Goal: Find specific page/section: Find specific page/section

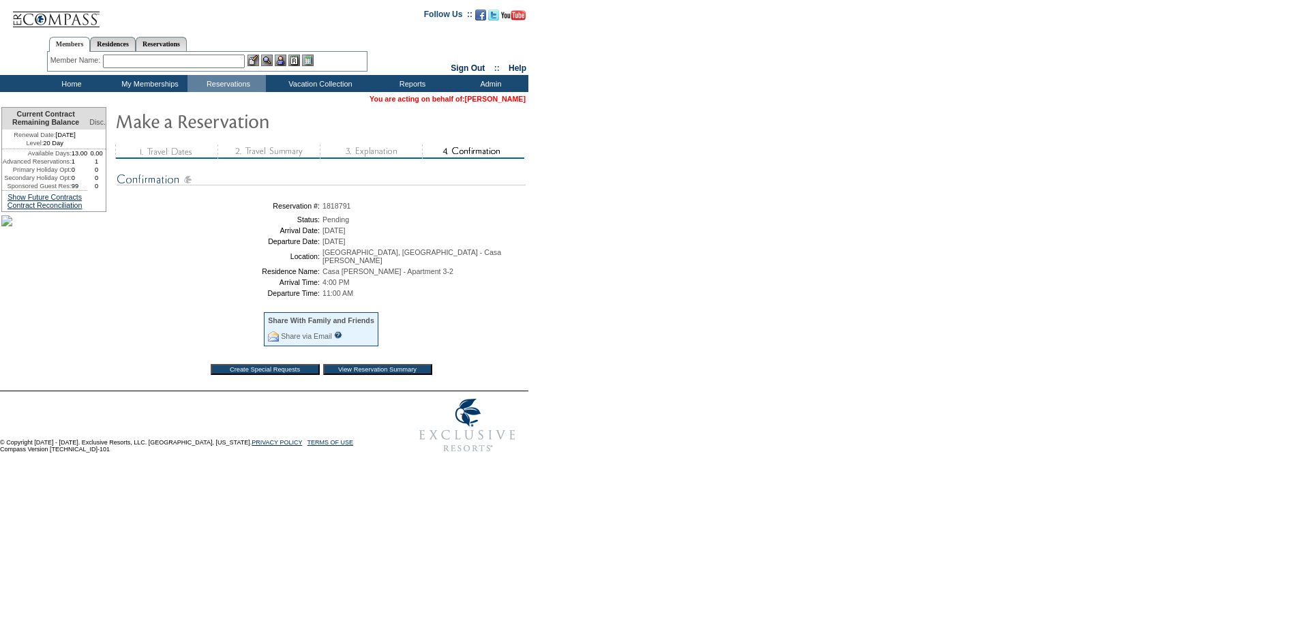
click at [525, 95] on table "You are acting on behalf of: [PERSON_NAME]" at bounding box center [447, 98] width 159 height 11
click at [511, 96] on link "[PERSON_NAME]" at bounding box center [495, 99] width 61 height 8
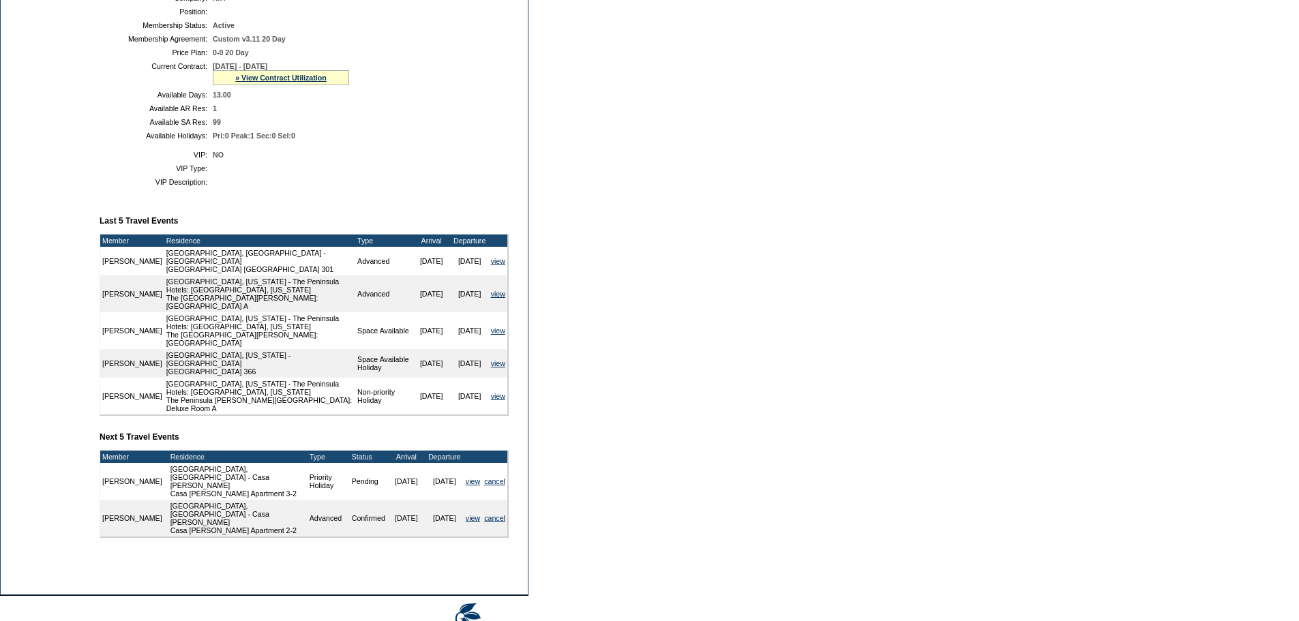
scroll to position [341, 0]
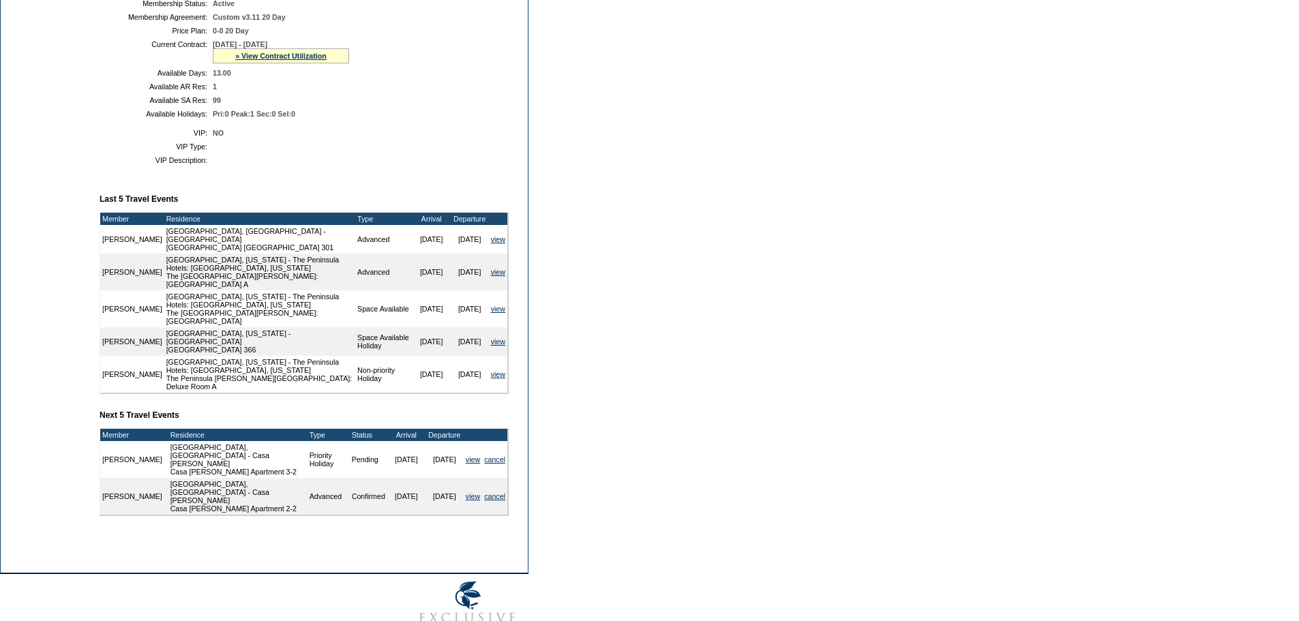
click at [588, 475] on form "Follow Us ::" at bounding box center [649, 150] width 1299 height 983
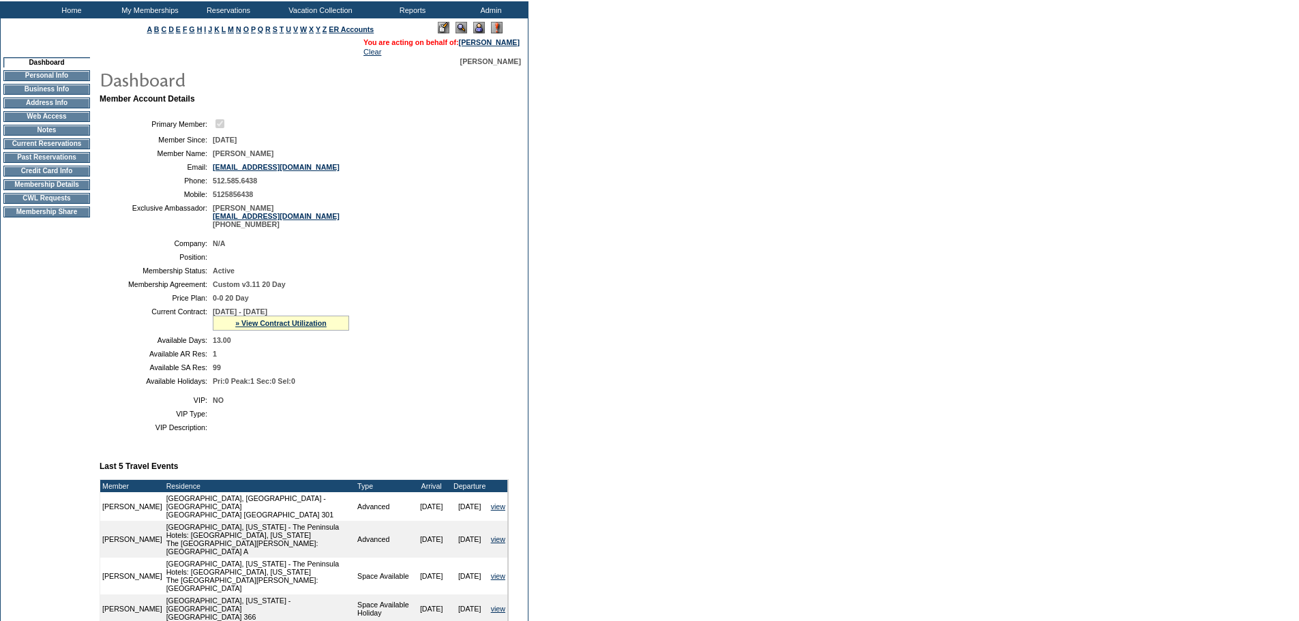
scroll to position [68, 0]
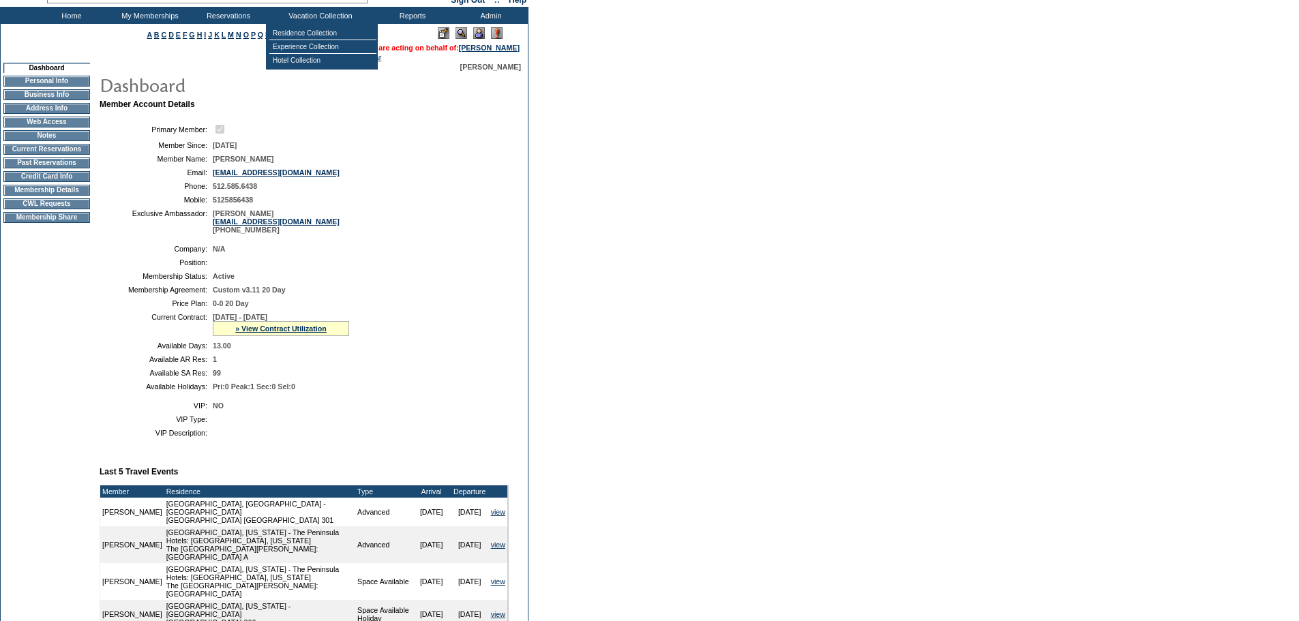
click at [309, 25] on table "Residence Collection Experience Collection Hotel Collection" at bounding box center [322, 47] width 112 height 46
click at [304, 29] on td "Residence Collection" at bounding box center [322, 34] width 107 height 14
